Goal: Transaction & Acquisition: Download file/media

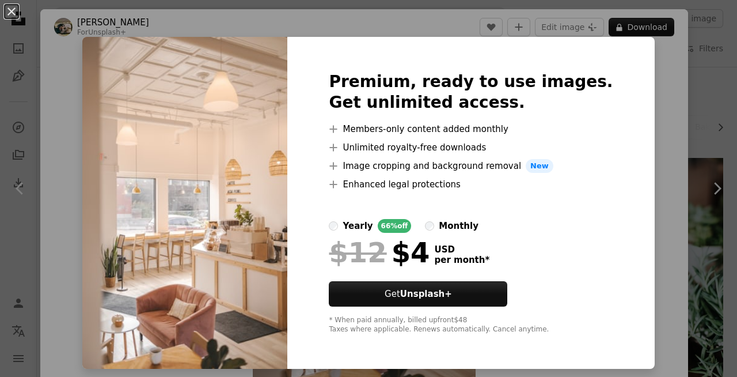
scroll to position [115, 0]
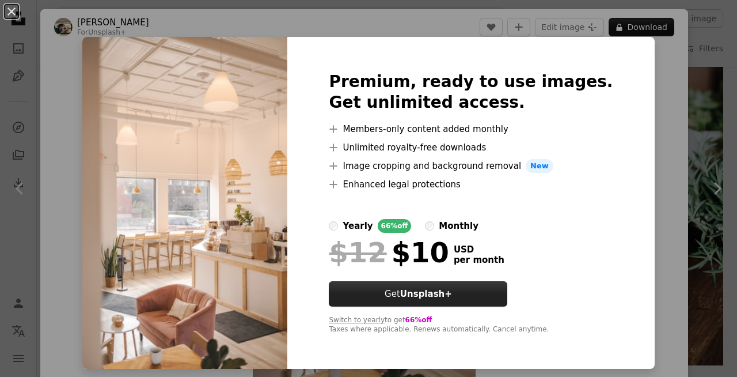
click at [405, 297] on button "Get Unsplash+" at bounding box center [418, 293] width 179 height 25
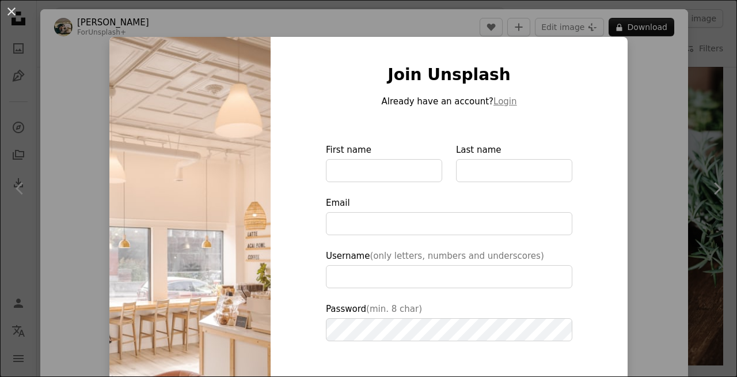
click at [685, 77] on div "An X shape Join Unsplash Already have an account? Login First name Last name Em…" at bounding box center [368, 188] width 737 height 377
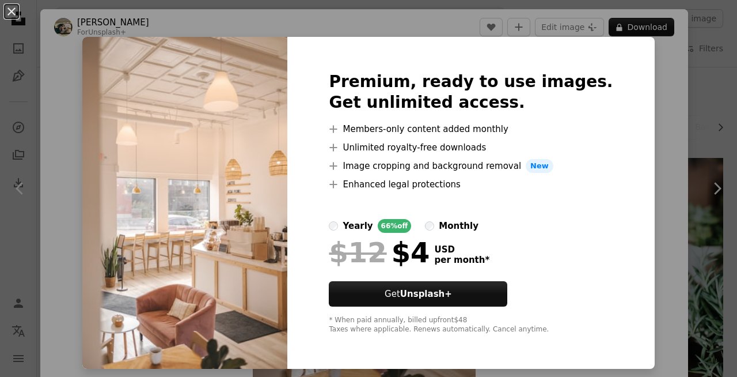
click at [447, 223] on label "monthly" at bounding box center [452, 226] width 54 height 14
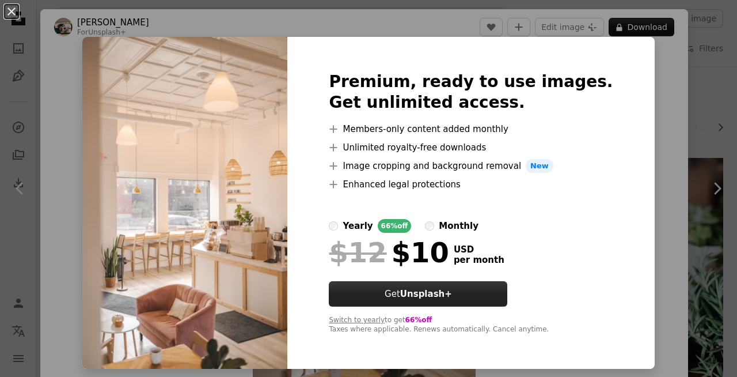
click at [452, 298] on strong "Unsplash+" at bounding box center [426, 294] width 52 height 10
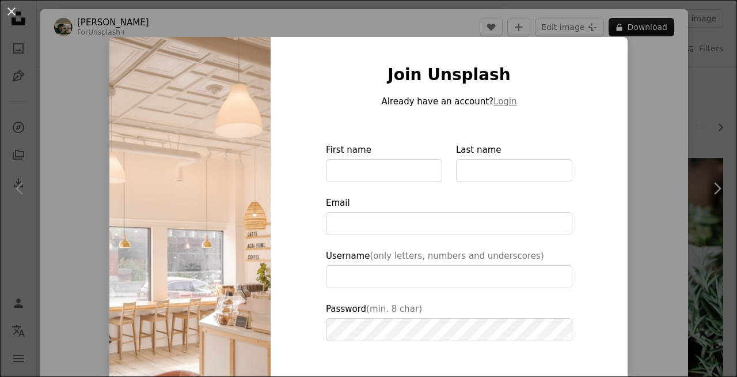
click at [711, 242] on div "An X shape Join Unsplash Already have an account? Login First name Last name Em…" at bounding box center [368, 188] width 737 height 377
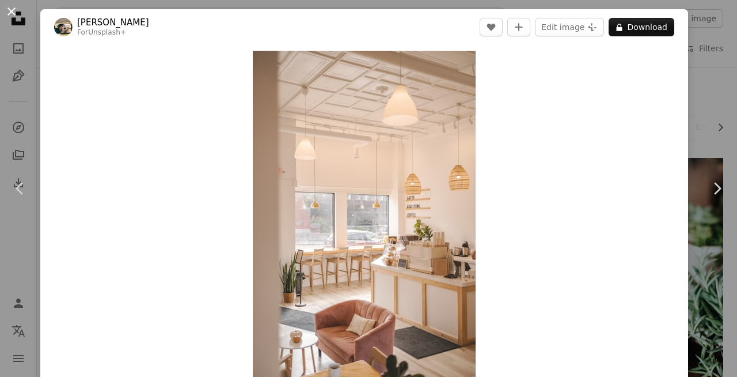
click at [8, 12] on button "An X shape" at bounding box center [12, 12] width 14 height 14
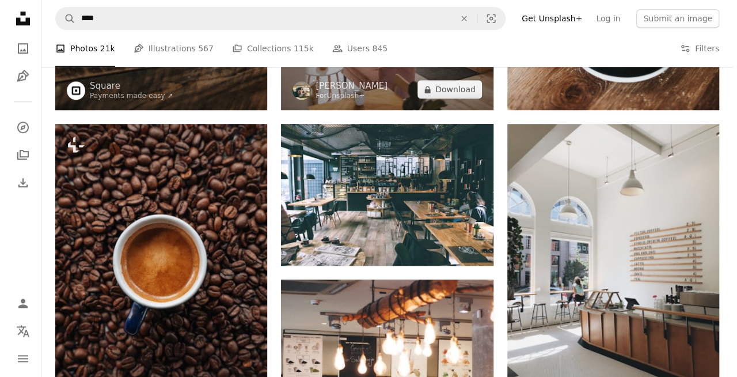
scroll to position [484, 0]
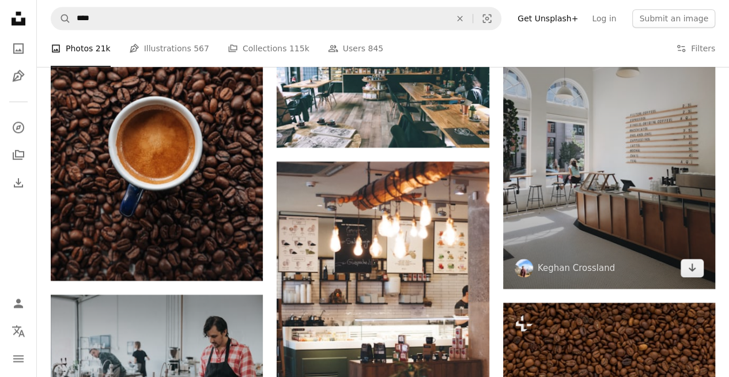
click at [577, 172] on img at bounding box center [609, 147] width 212 height 283
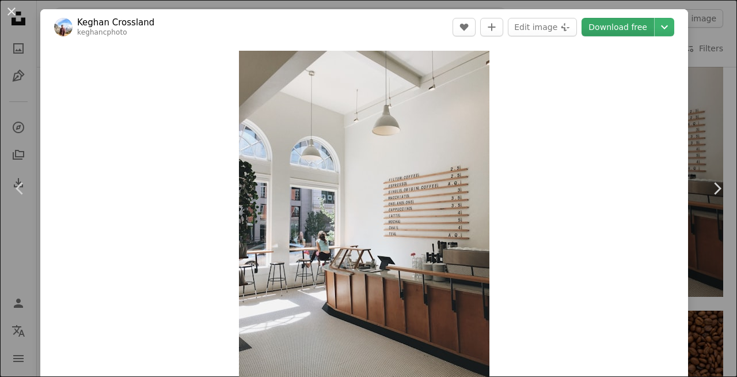
click at [622, 23] on link "Download free" at bounding box center [618, 27] width 73 height 18
